Goal: Task Accomplishment & Management: Manage account settings

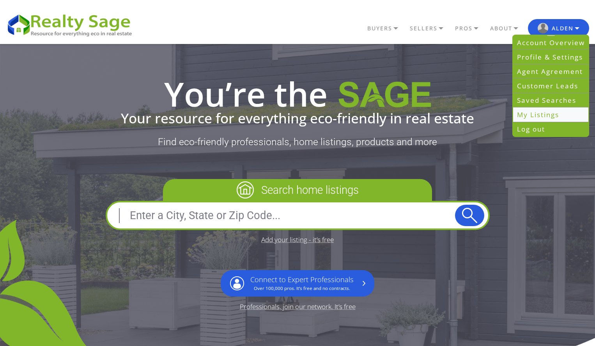
click at [540, 109] on link "My Listings" at bounding box center [550, 115] width 75 height 14
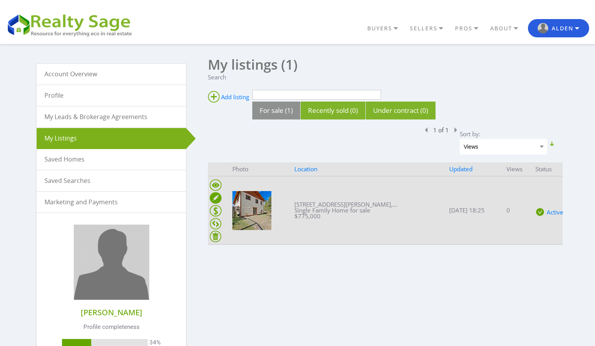
click at [217, 197] on ins at bounding box center [216, 198] width 12 height 12
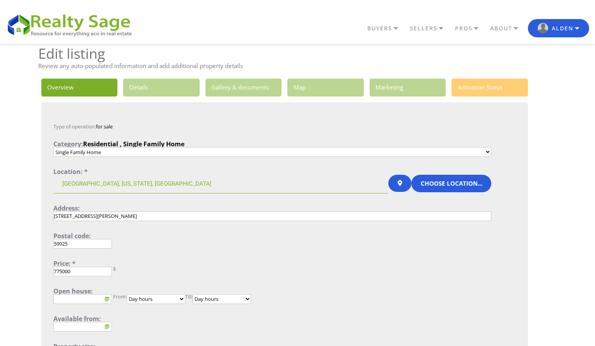
click at [253, 88] on link "3. Gallery & documents" at bounding box center [243, 88] width 76 height 18
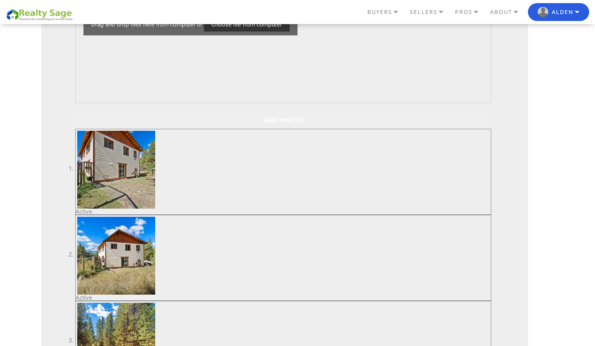
scroll to position [195, 0]
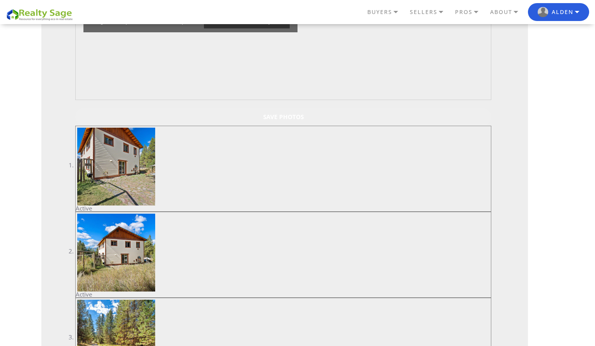
click at [282, 117] on input "Save Photos" at bounding box center [283, 117] width 416 height 18
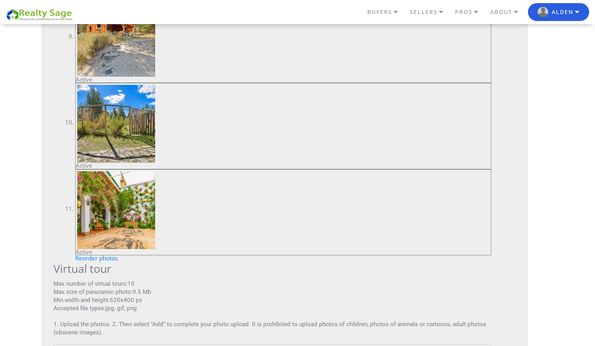
scroll to position [1169, 0]
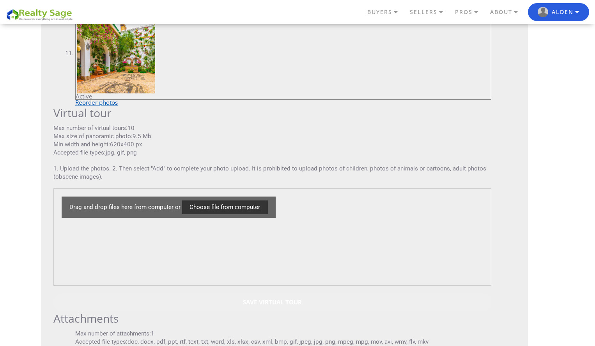
click at [101, 100] on link "Reorder photos" at bounding box center [96, 103] width 42 height 8
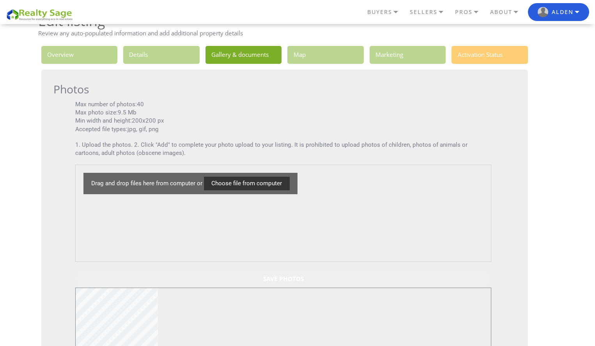
scroll to position [19, 0]
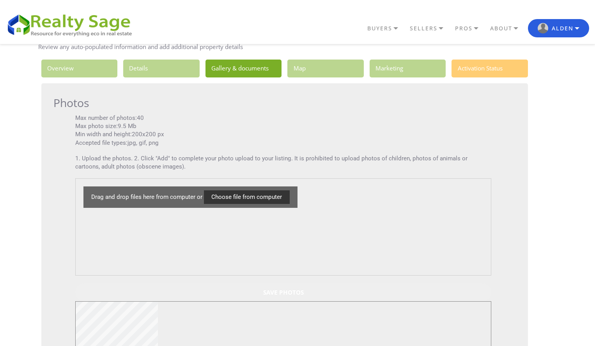
click at [280, 293] on input "Save Photos" at bounding box center [283, 293] width 416 height 18
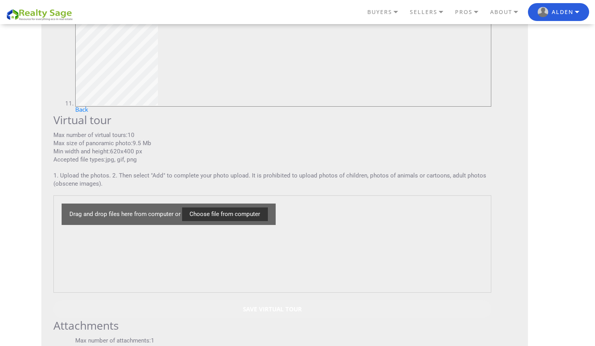
scroll to position [1149, 0]
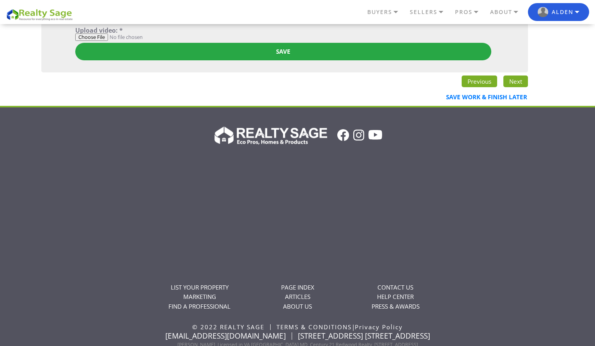
scroll to position [1383, 0]
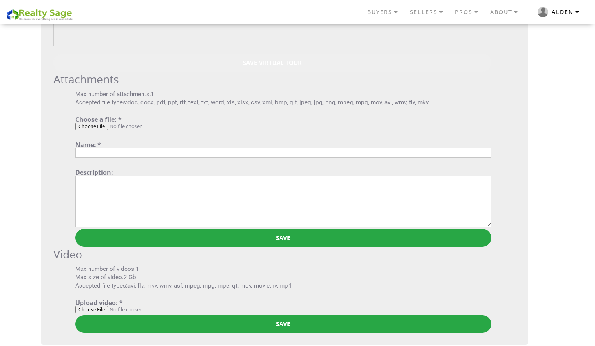
click at [563, 11] on button "Alden" at bounding box center [558, 12] width 61 height 18
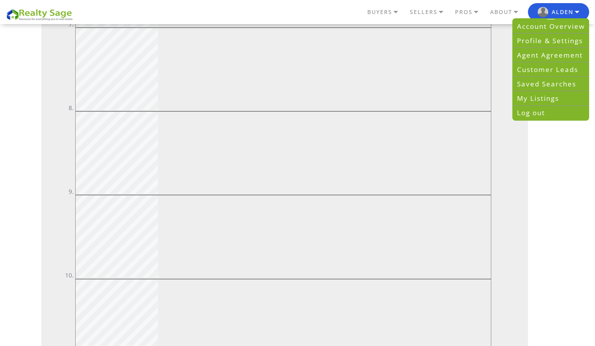
scroll to position [876, 0]
drag, startPoint x: 591, startPoint y: 166, endPoint x: 596, endPoint y: 115, distance: 51.3
click at [594, 115] on html "BUYERS" at bounding box center [297, 140] width 595 height 2033
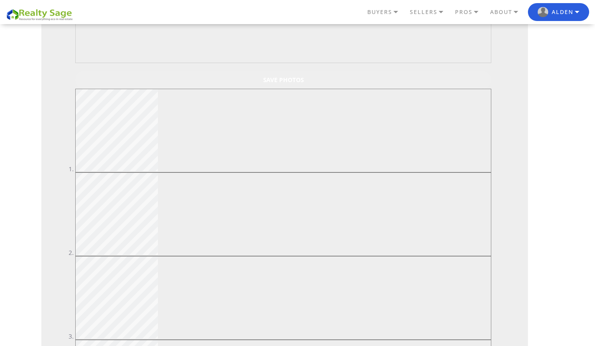
scroll to position [0, 0]
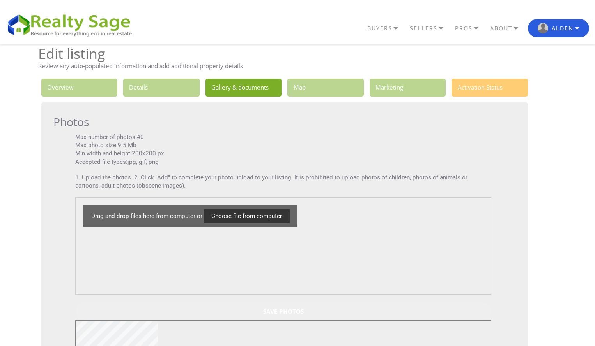
click at [93, 94] on link "1. Overview" at bounding box center [79, 88] width 76 height 18
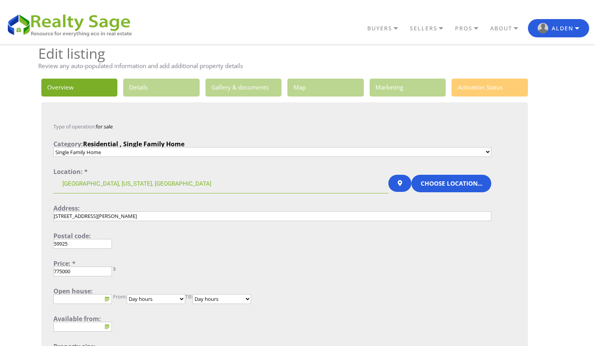
drag, startPoint x: 171, startPoint y: 218, endPoint x: 46, endPoint y: 217, distance: 125.8
click at [46, 217] on div "Type of operation: for sale Category: Residential , Single Family Home Single F…" at bounding box center [272, 272] width 462 height 341
click at [250, 88] on link "3. Gallery & documents" at bounding box center [243, 88] width 76 height 18
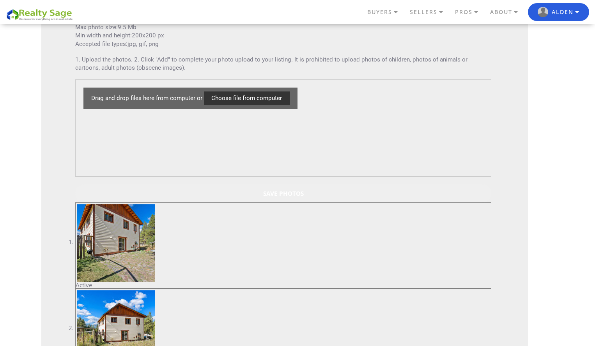
scroll to position [117, 0]
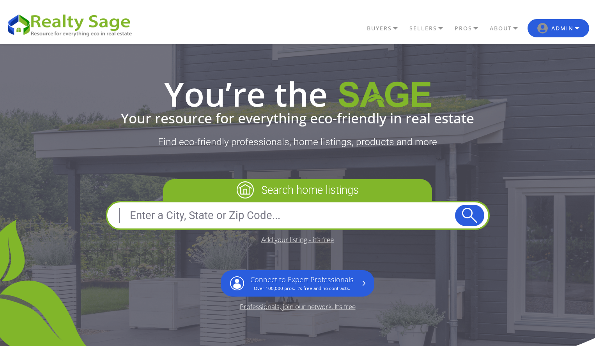
click at [284, 215] on input "text" at bounding box center [283, 215] width 344 height 19
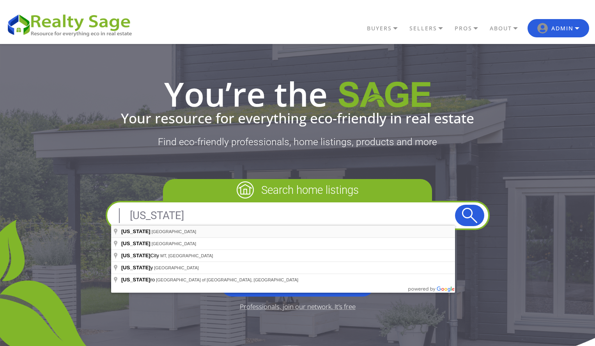
type input "Montana, USA"
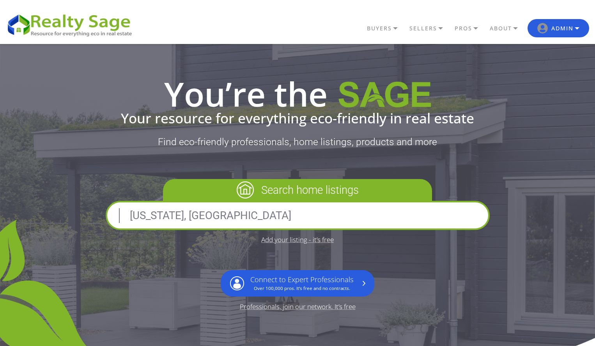
click at [470, 215] on button "submit" at bounding box center [469, 215] width 29 height 21
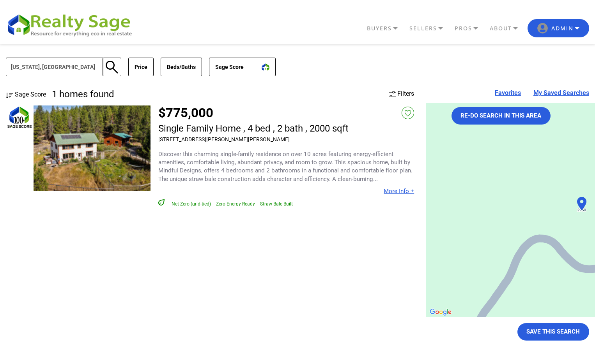
click at [127, 129] on img at bounding box center [92, 149] width 117 height 86
